Goal: Information Seeking & Learning: Learn about a topic

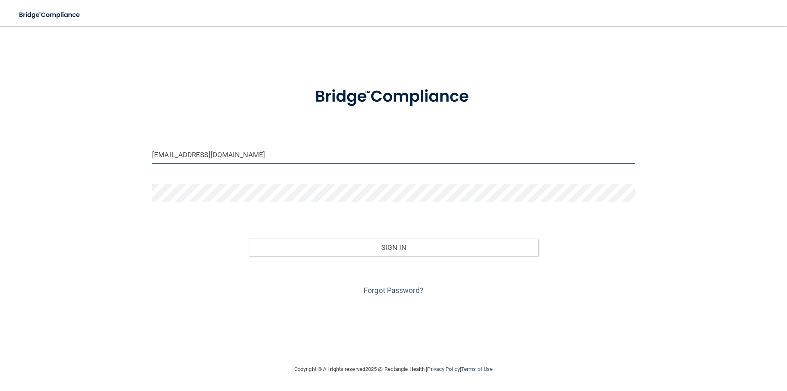
click at [193, 157] on input "[EMAIL_ADDRESS][DOMAIN_NAME]" at bounding box center [393, 154] width 483 height 18
drag, startPoint x: 271, startPoint y: 157, endPoint x: 38, endPoint y: 145, distance: 233.2
click at [39, 145] on div "[EMAIL_ADDRESS][DOMAIN_NAME] Invalid email/password. You don't have permission …" at bounding box center [393, 194] width 754 height 321
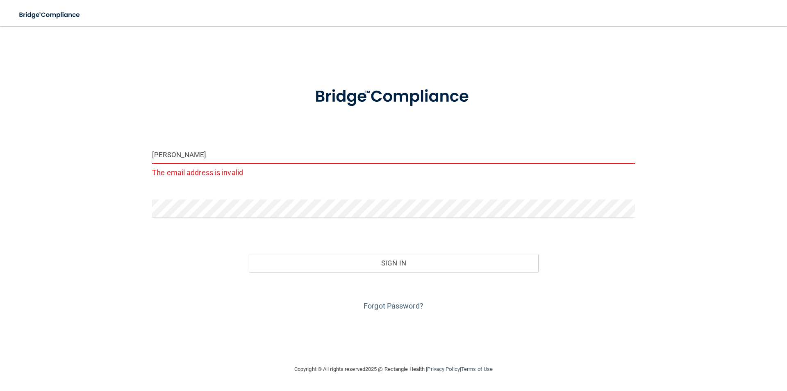
type input "[EMAIL_ADDRESS][DOMAIN_NAME]"
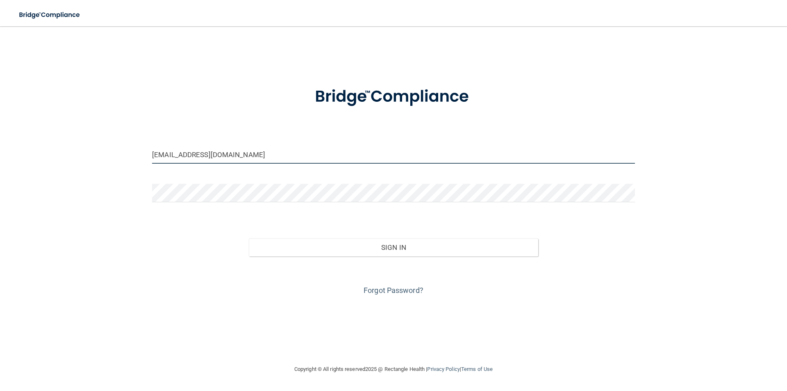
click at [249, 238] on button "Sign In" at bounding box center [394, 247] width 290 height 18
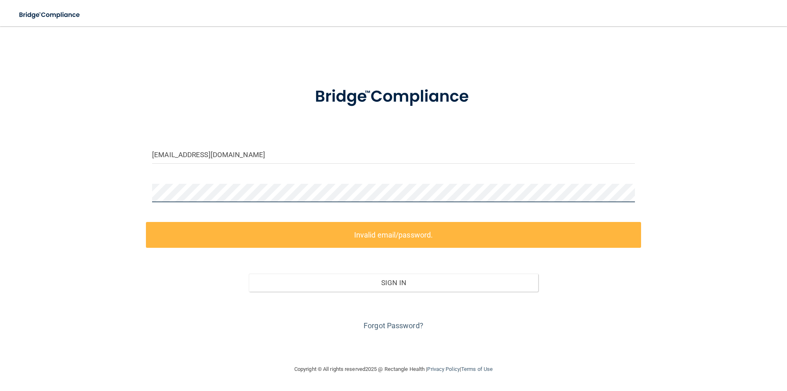
click at [0, 157] on main "[EMAIL_ADDRESS][DOMAIN_NAME] Invalid email/password. You don't have permission …" at bounding box center [393, 208] width 787 height 364
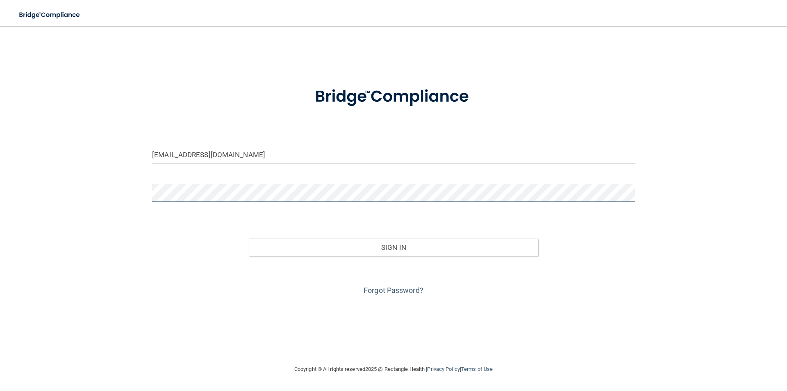
click at [249, 238] on button "Sign In" at bounding box center [394, 247] width 290 height 18
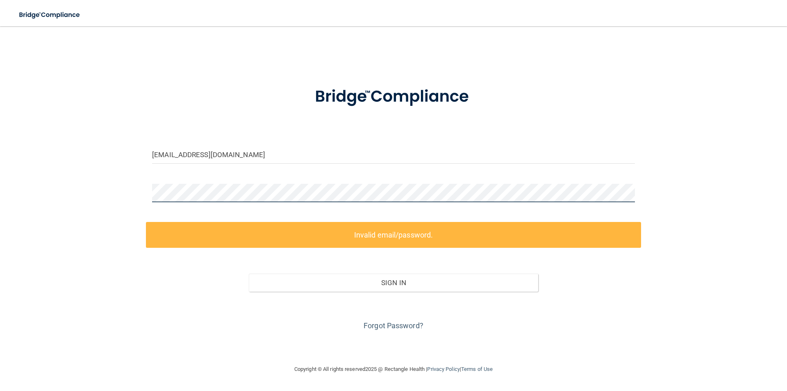
click at [0, 193] on main "[EMAIL_ADDRESS][DOMAIN_NAME] Invalid email/password. You don't have permission …" at bounding box center [393, 208] width 787 height 364
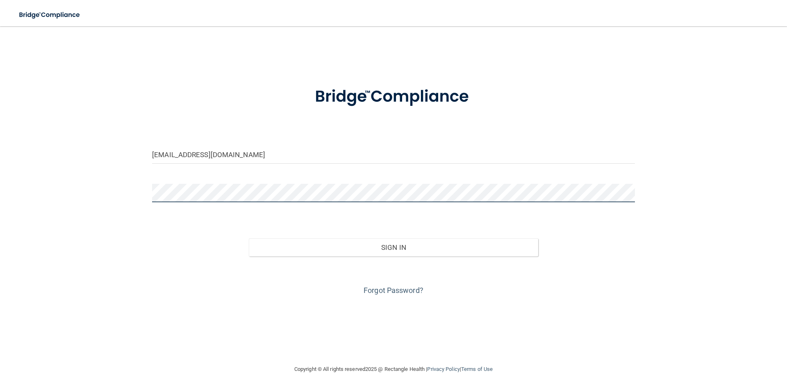
click at [249, 238] on button "Sign In" at bounding box center [394, 247] width 290 height 18
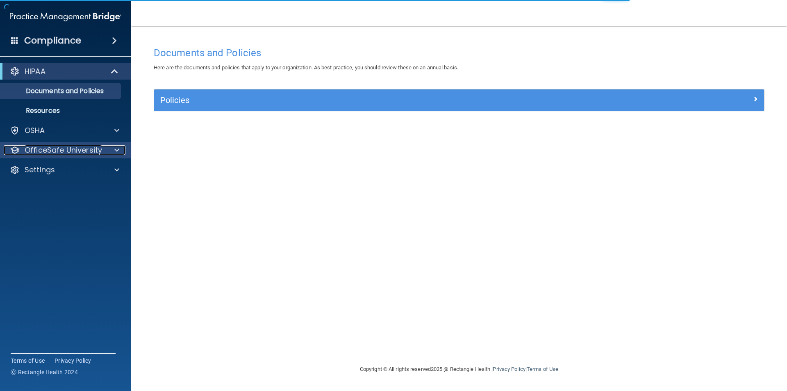
click at [84, 154] on p "OfficeSafe University" at bounding box center [63, 150] width 77 height 10
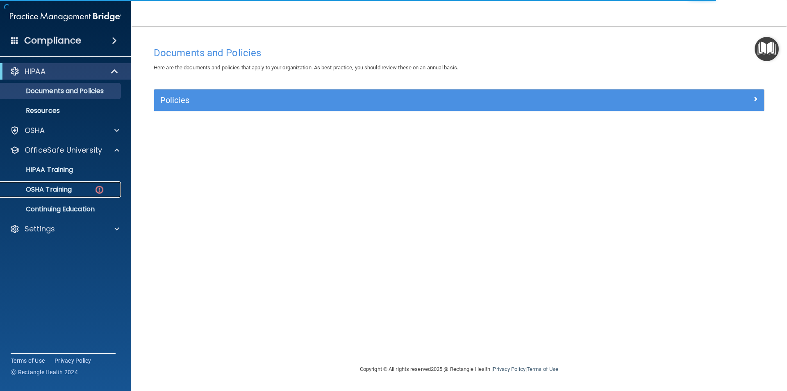
click at [57, 189] on p "OSHA Training" at bounding box center [38, 189] width 66 height 8
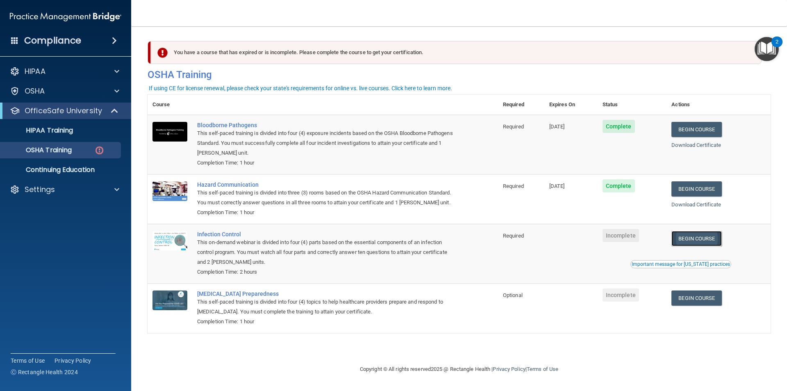
click at [692, 241] on link "Begin Course" at bounding box center [696, 238] width 50 height 15
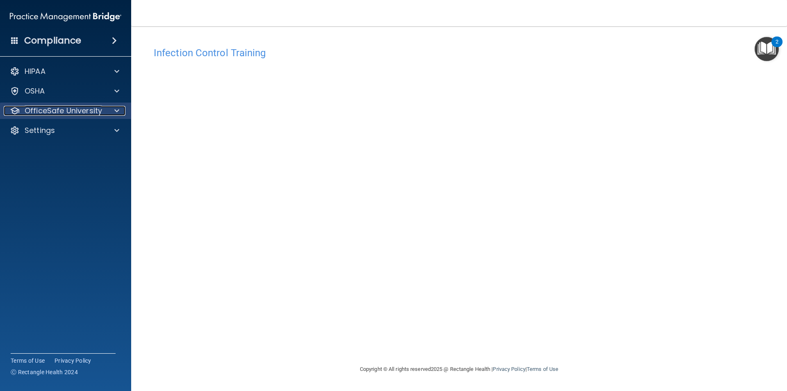
click at [45, 107] on p "OfficeSafe University" at bounding box center [63, 111] width 77 height 10
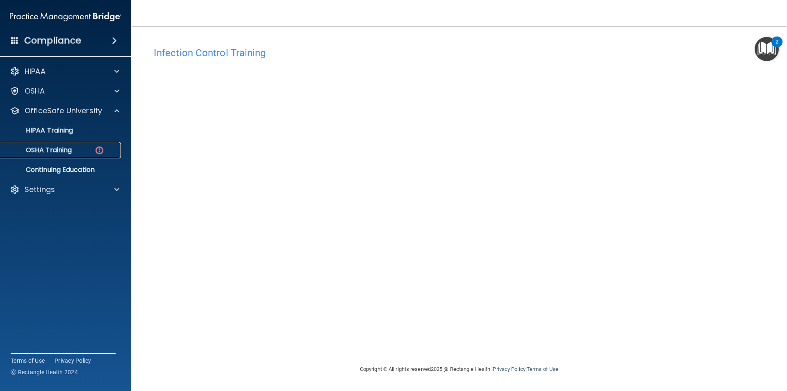
click at [49, 148] on p "OSHA Training" at bounding box center [38, 150] width 66 height 8
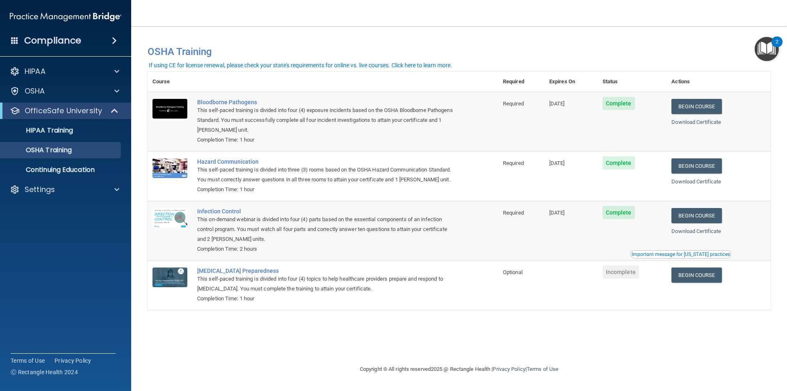
drag, startPoint x: 723, startPoint y: 256, endPoint x: 752, endPoint y: 310, distance: 61.4
click at [752, 310] on div "You have a course that has expired or is incomplete. Please complete the course…" at bounding box center [459, 194] width 623 height 321
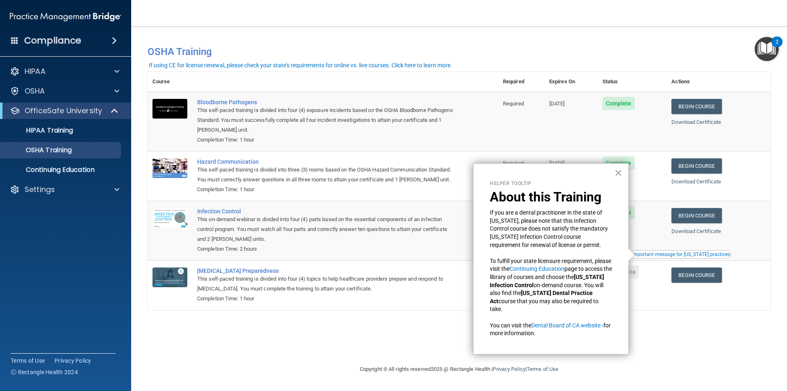
drag, startPoint x: 708, startPoint y: 254, endPoint x: 729, endPoint y: 298, distance: 48.6
click at [729, 298] on tbody "Bloodborne Pathogens This self-paced training is divided into four (4) exposure…" at bounding box center [459, 201] width 623 height 218
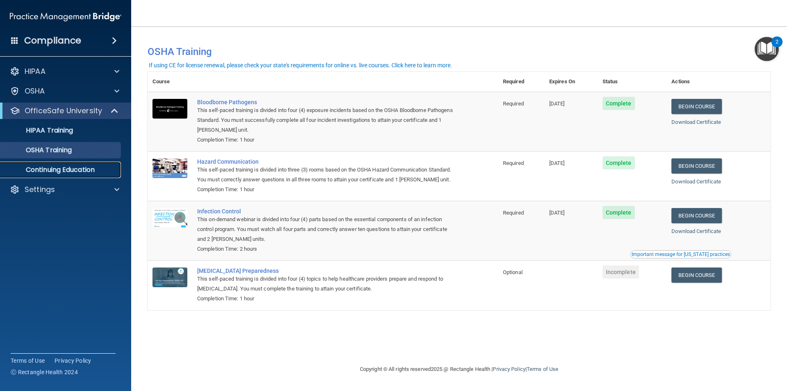
click at [61, 173] on p "Continuing Education" at bounding box center [61, 170] width 112 height 8
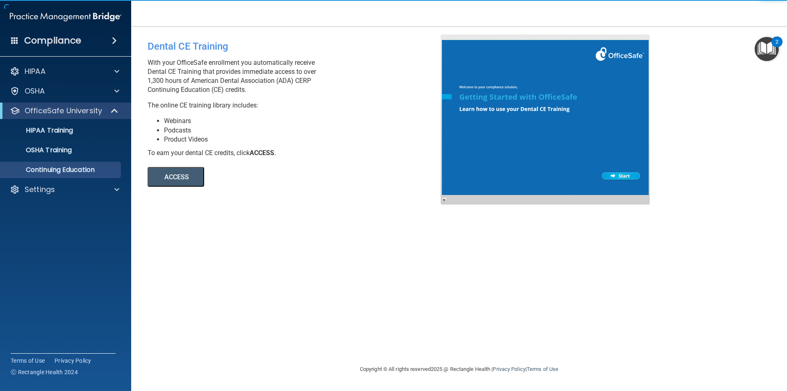
click at [64, 160] on ul "HIPAA Training OSHA Training Continuing Education" at bounding box center [66, 148] width 148 height 59
click at [67, 152] on p "OSHA Training" at bounding box center [38, 150] width 66 height 8
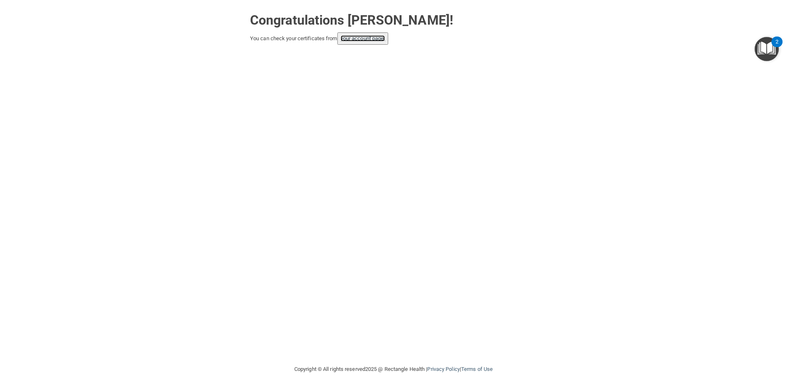
click at [355, 40] on link "your account page!" at bounding box center [363, 38] width 45 height 6
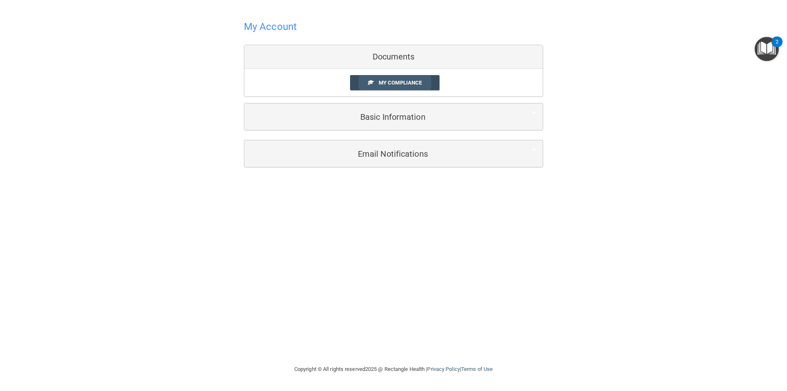
click at [372, 86] on link "My Compliance" at bounding box center [395, 82] width 90 height 15
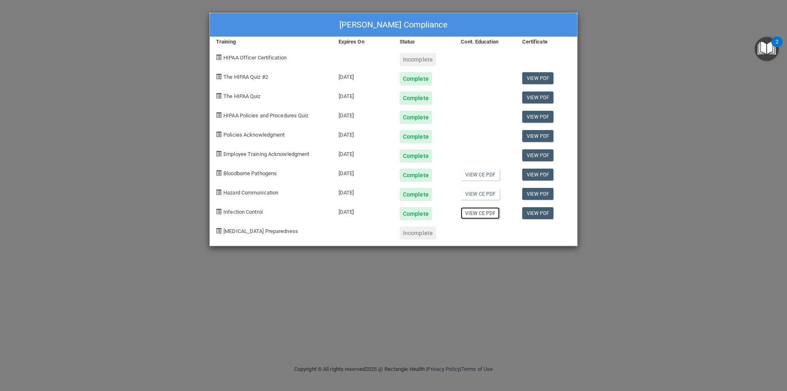
click at [480, 214] on link "View CE PDF" at bounding box center [480, 213] width 39 height 12
click at [539, 214] on link "View PDF" at bounding box center [538, 213] width 32 height 12
